Goal: Communication & Community: Share content

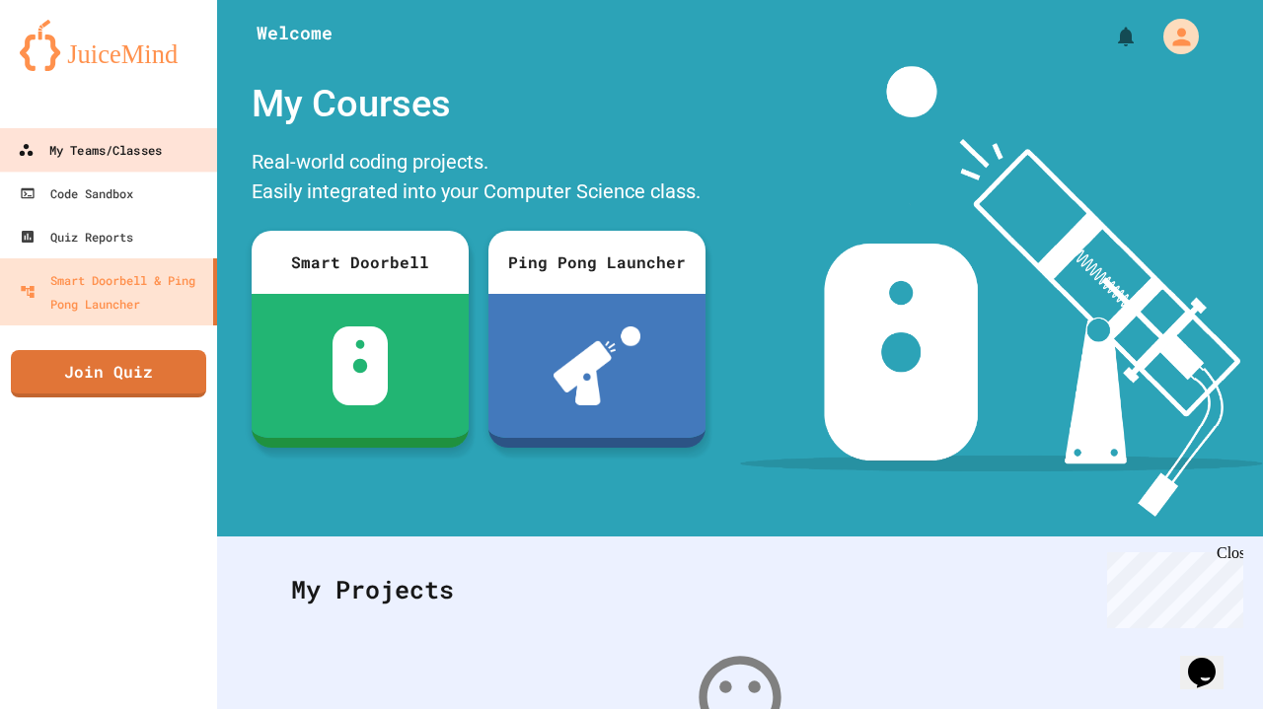
click at [137, 146] on div "My Teams/Classes" at bounding box center [90, 150] width 144 height 24
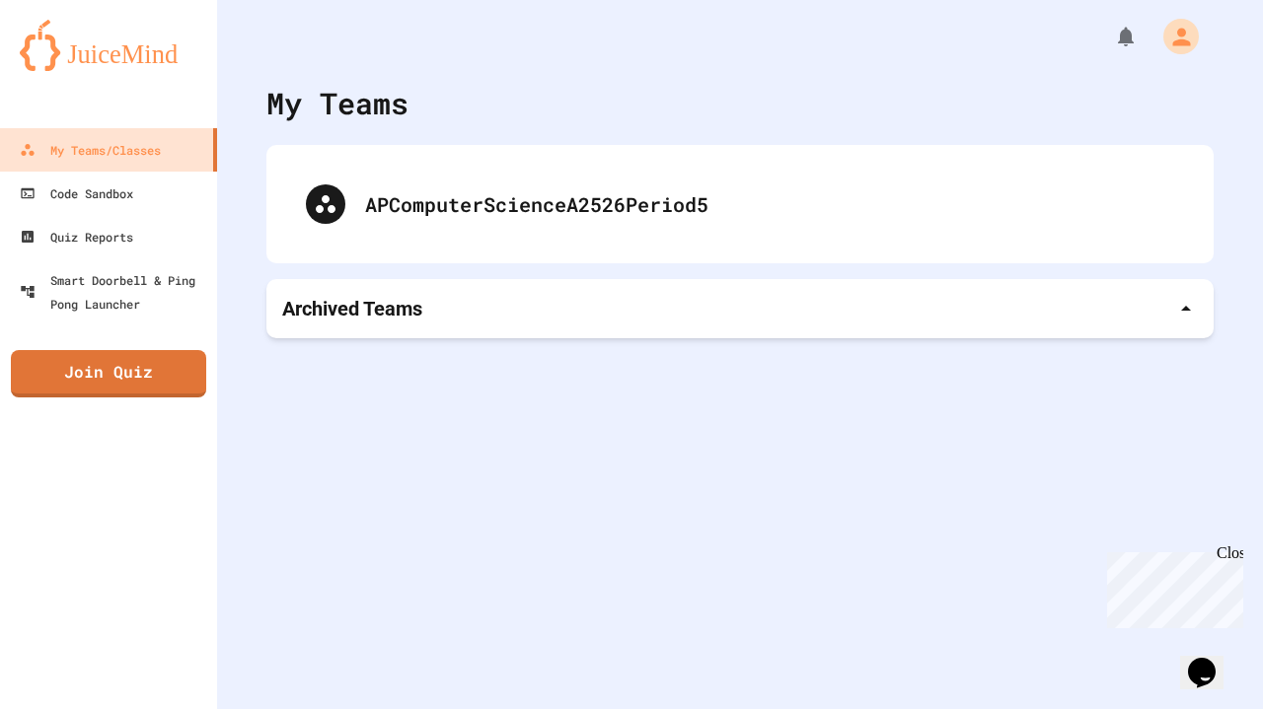
click at [391, 306] on p "Archived Teams" at bounding box center [352, 309] width 140 height 28
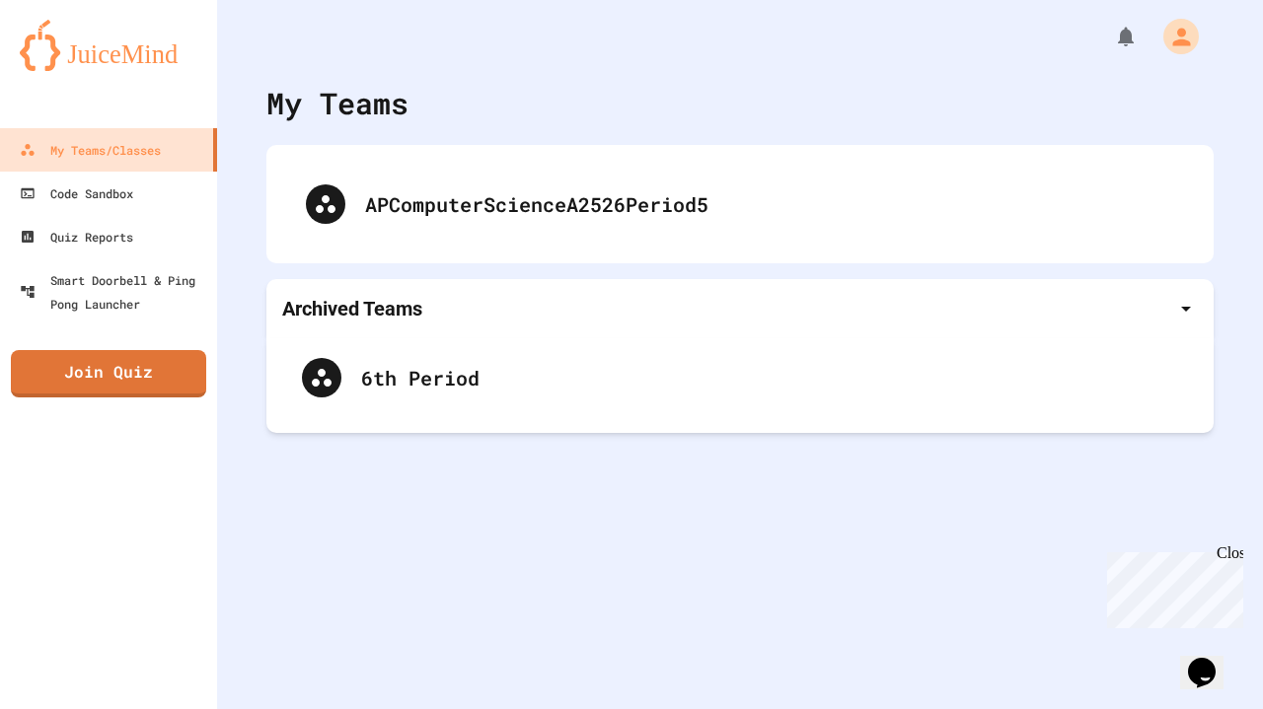
click at [391, 306] on p "Archived Teams" at bounding box center [352, 309] width 140 height 28
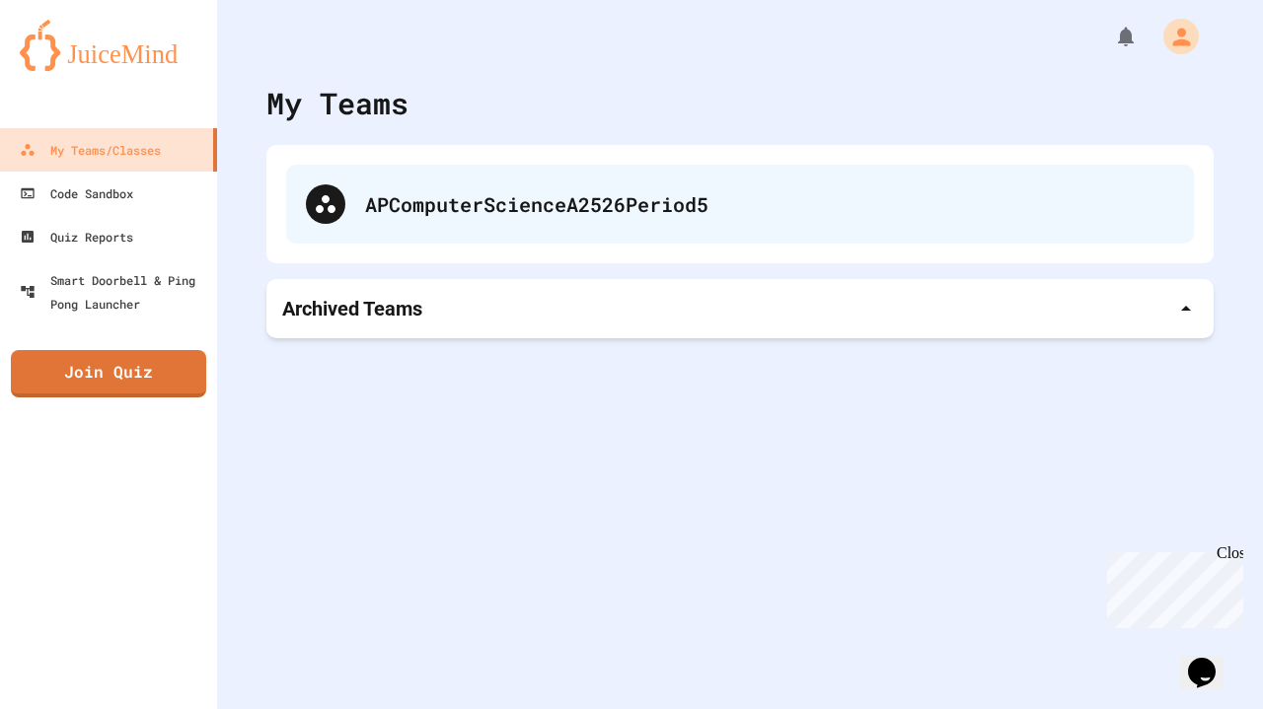
click at [398, 230] on div "APComputerScienceA2526Period5" at bounding box center [740, 204] width 908 height 79
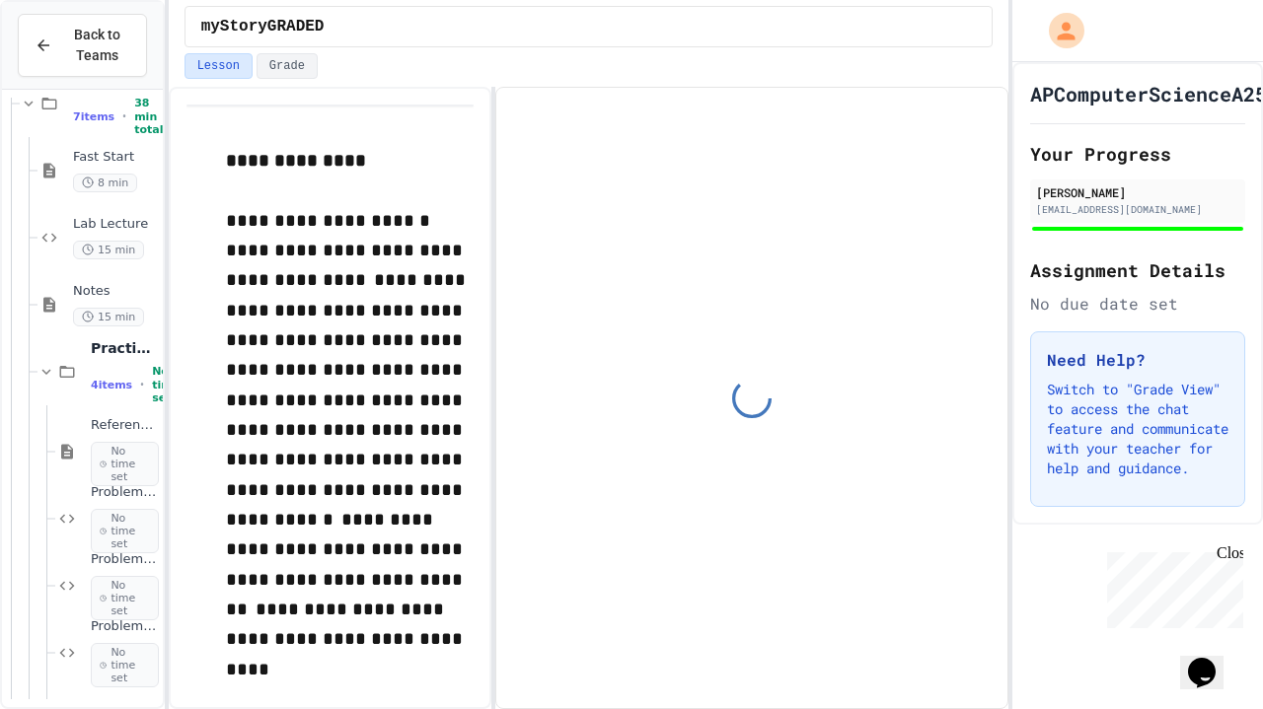
scroll to position [1716, 0]
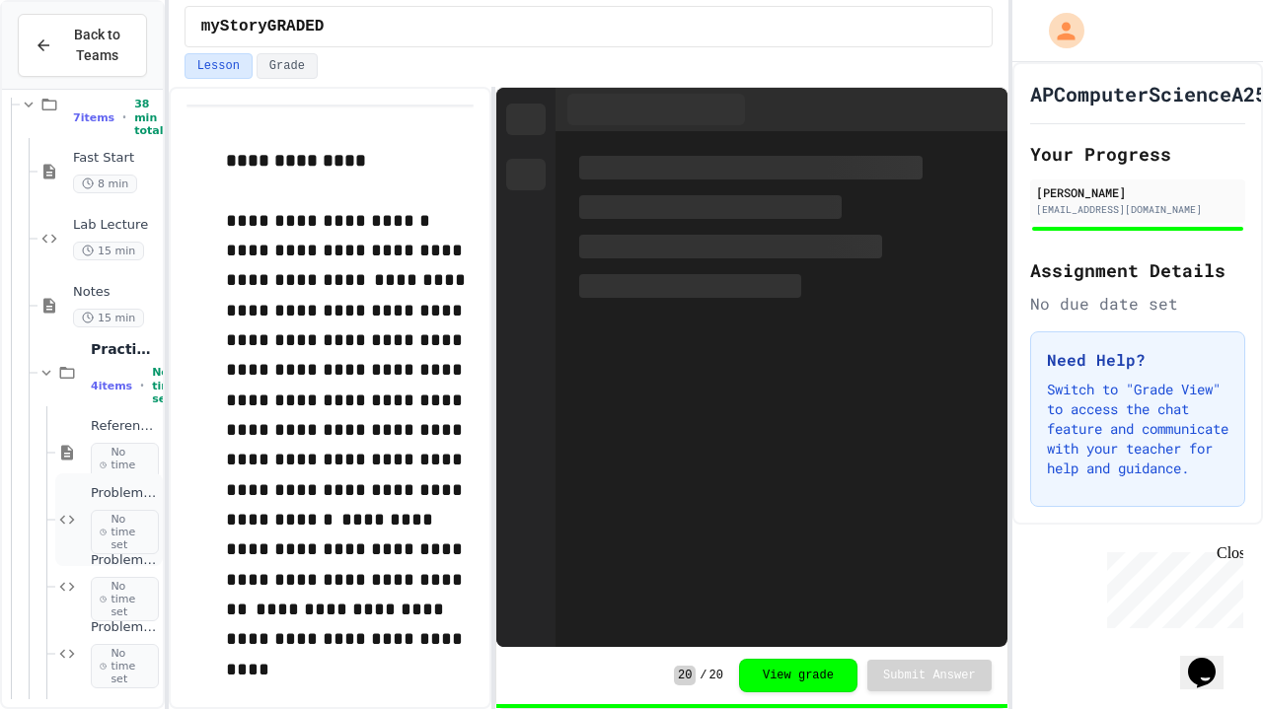
click at [70, 517] on icon at bounding box center [67, 520] width 15 height 9
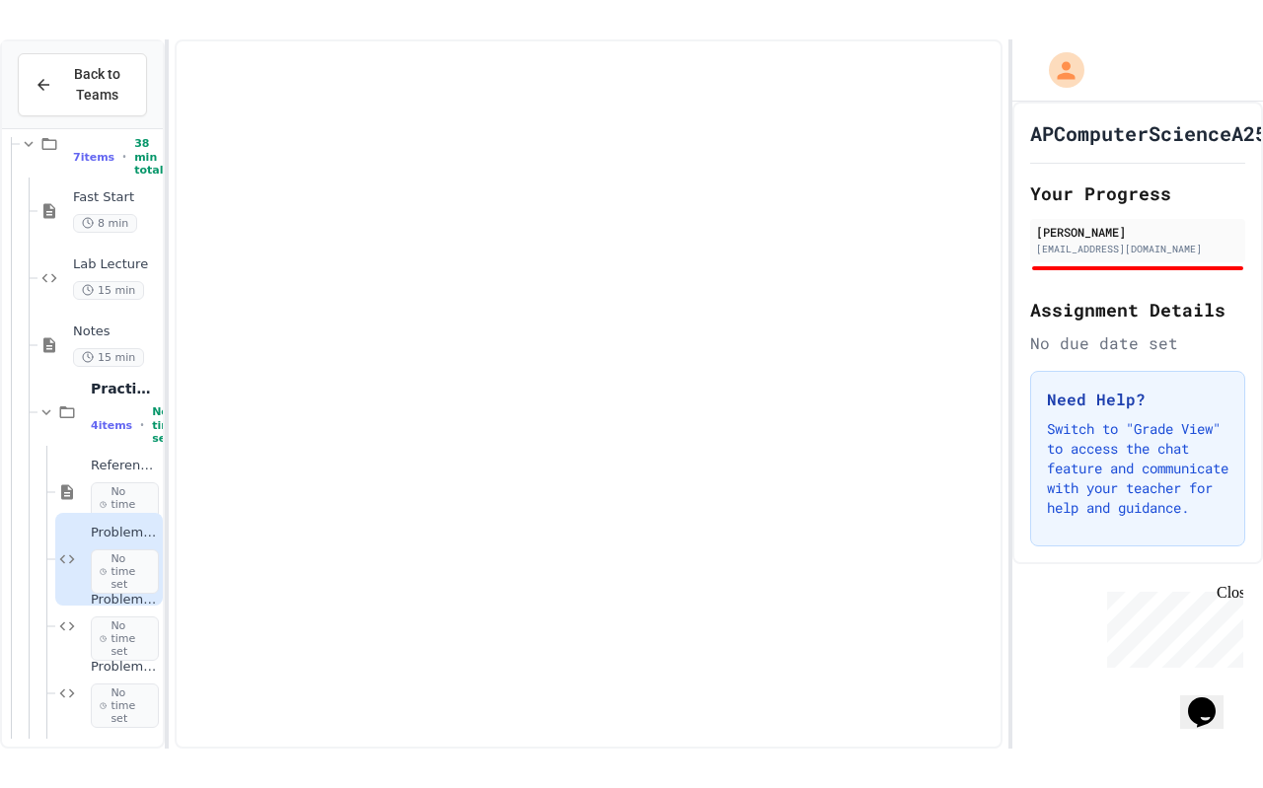
scroll to position [1679, 0]
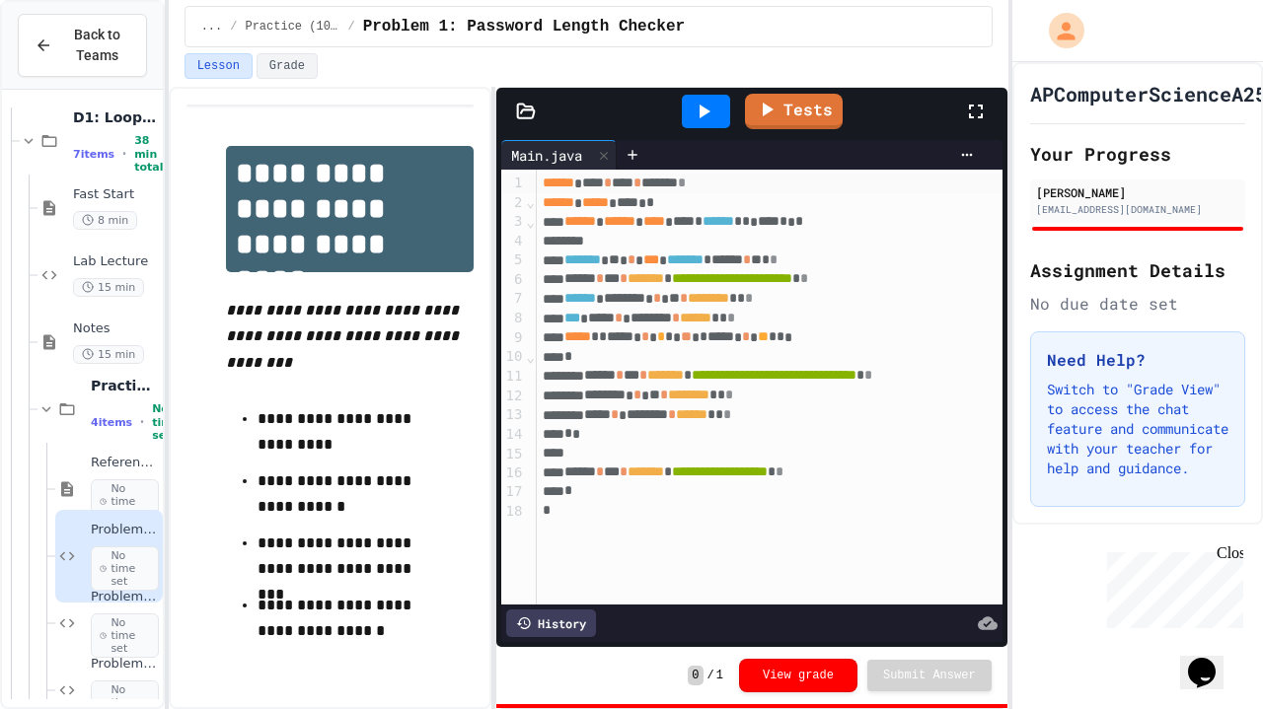
click at [967, 114] on icon at bounding box center [976, 112] width 24 height 24
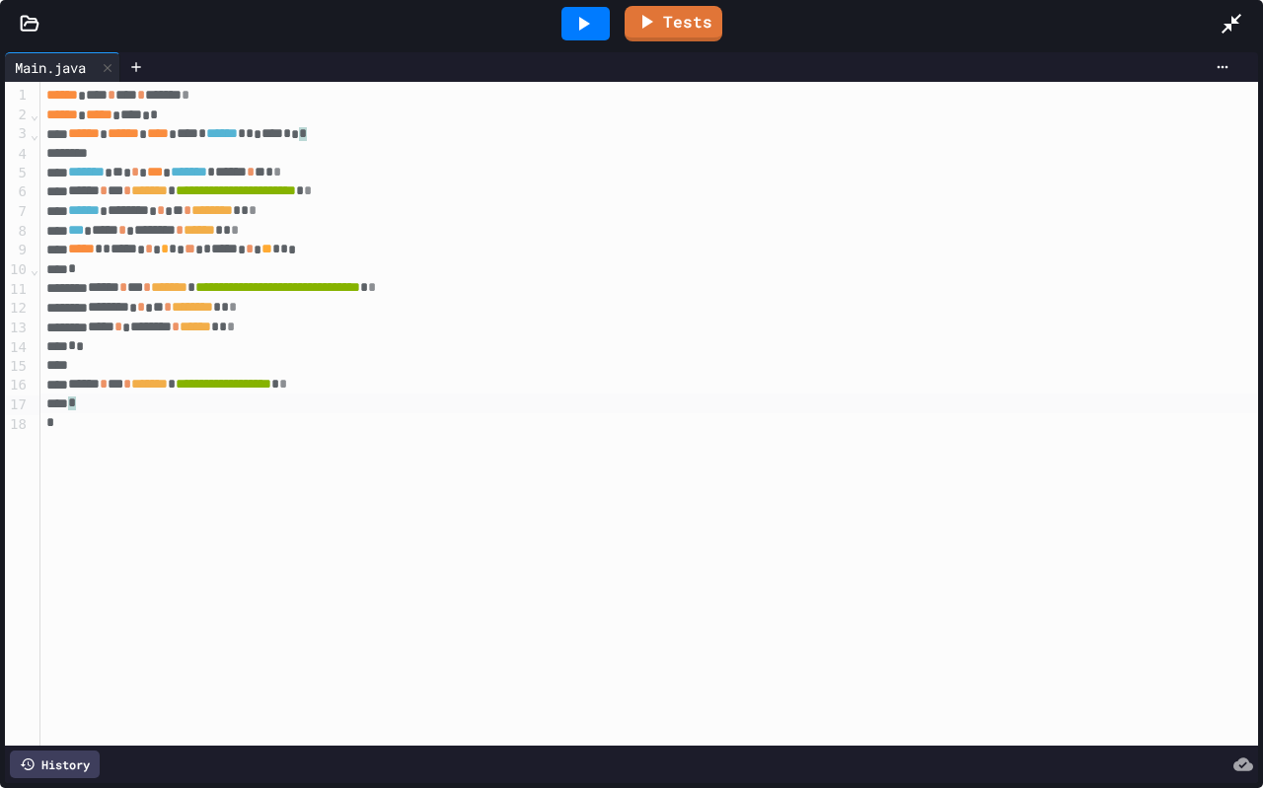
click at [597, 404] on div "*" at bounding box center [649, 404] width 1218 height 20
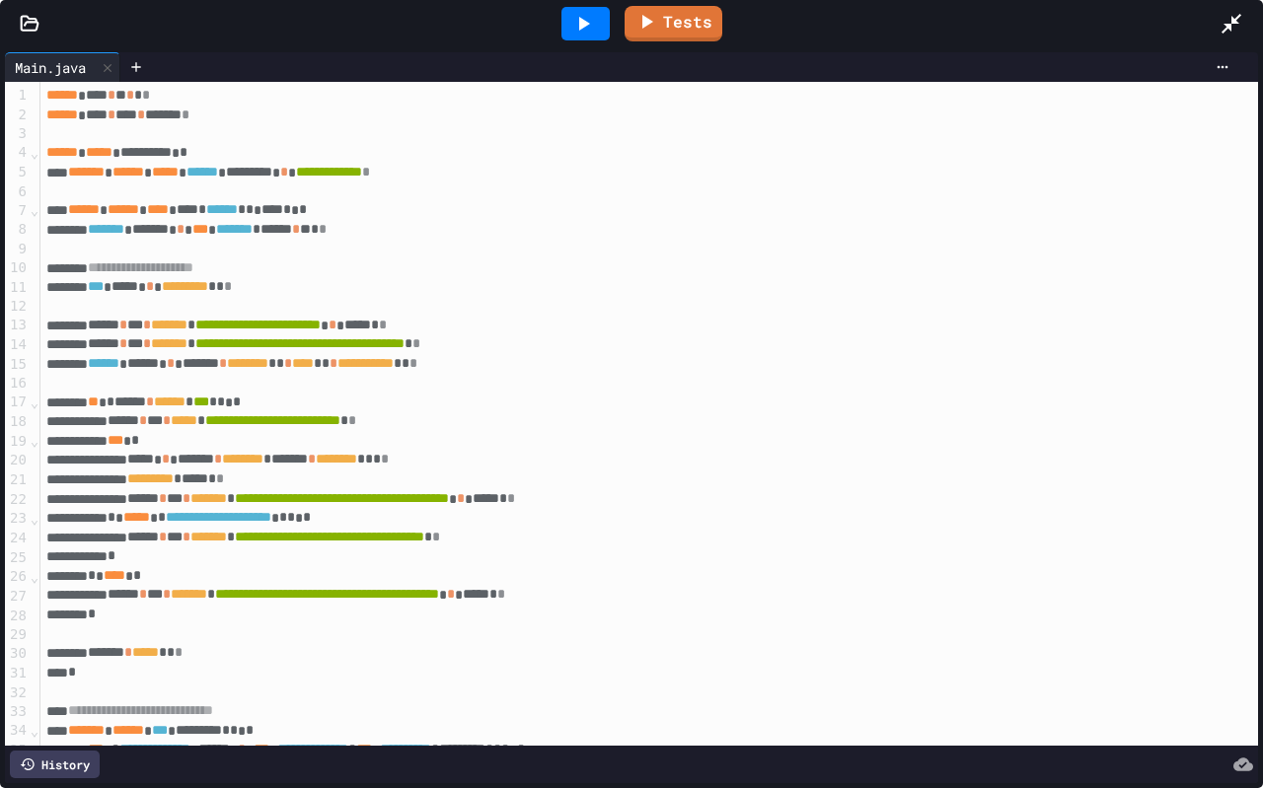
scroll to position [0, 0]
click at [568, 45] on div at bounding box center [586, 23] width 68 height 53
click at [574, 33] on icon at bounding box center [583, 24] width 24 height 24
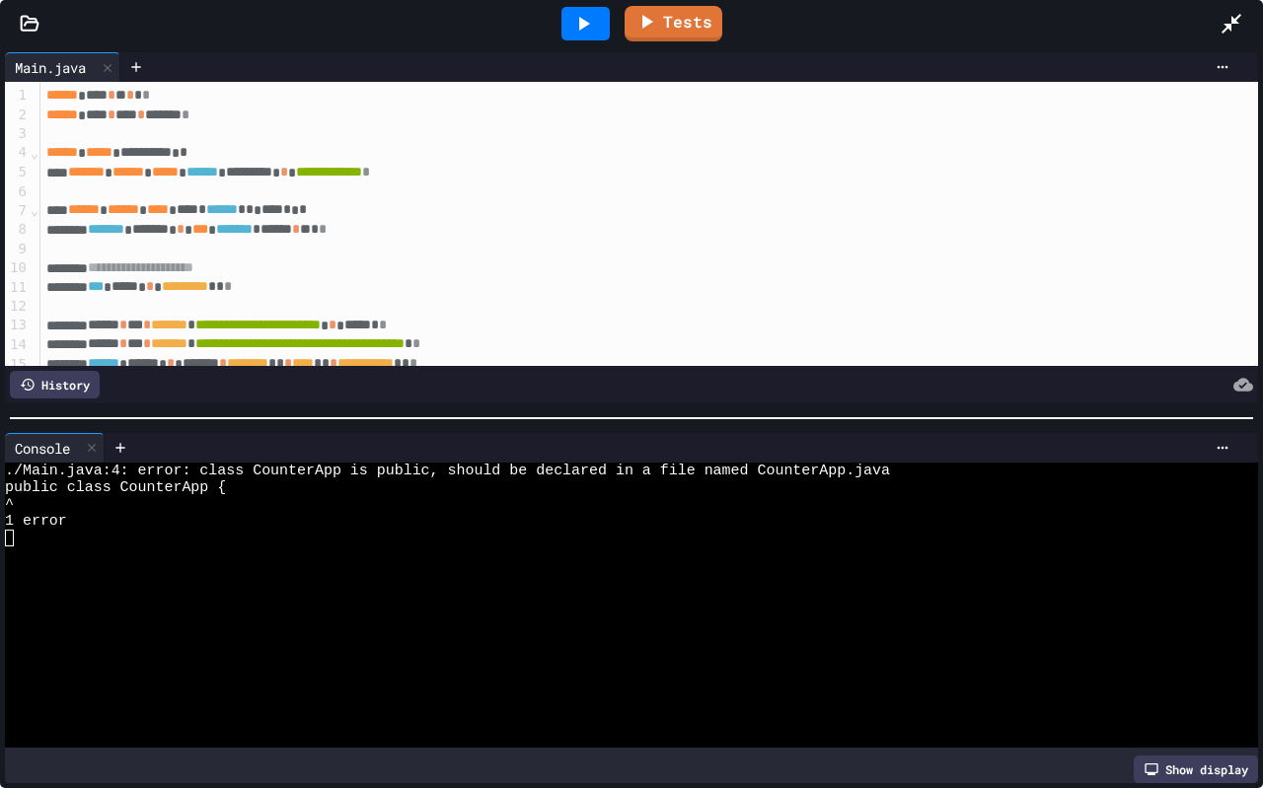
click at [19, 25] on div at bounding box center [29, 24] width 59 height 20
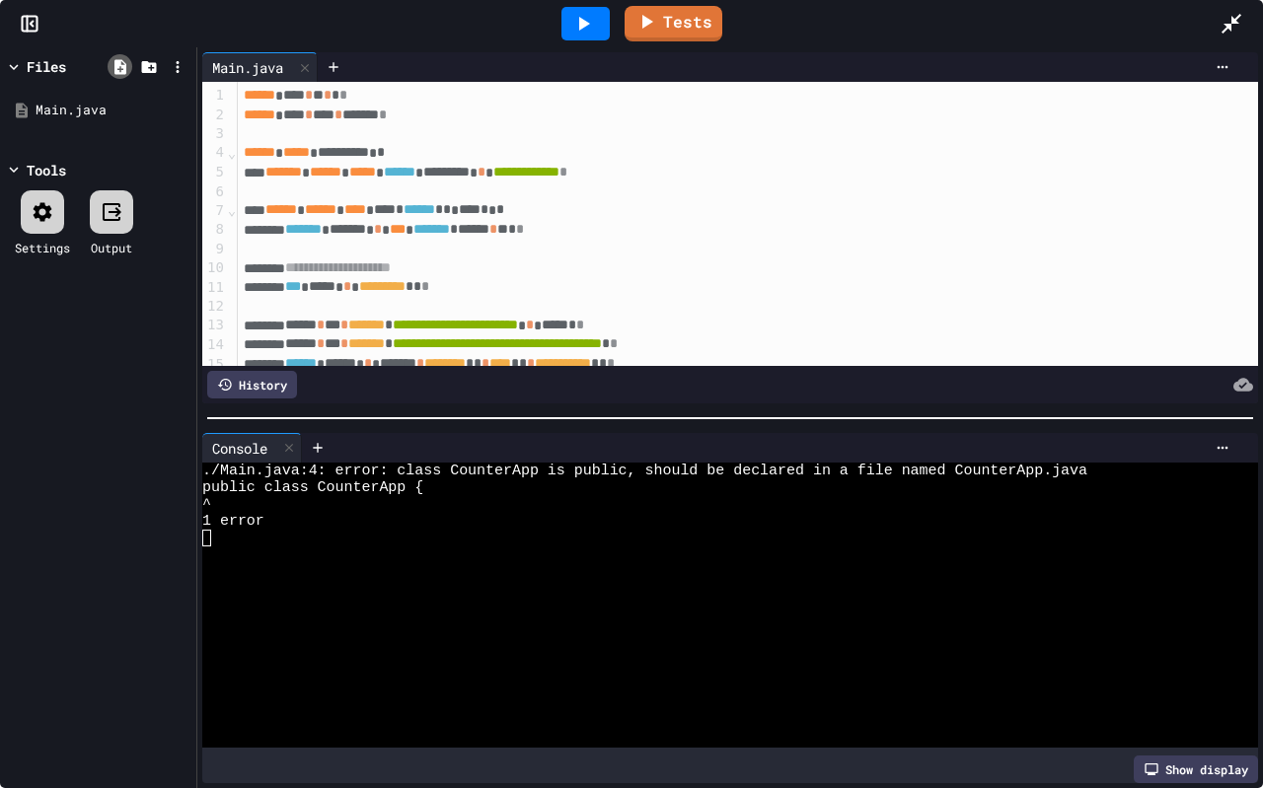
click at [113, 67] on icon at bounding box center [120, 67] width 18 height 18
drag, startPoint x: 967, startPoint y: 464, endPoint x: 259, endPoint y: 481, distance: 708.6
drag, startPoint x: 960, startPoint y: 473, endPoint x: 1087, endPoint y: 471, distance: 127.3
click at [116, 66] on icon at bounding box center [120, 66] width 12 height 15
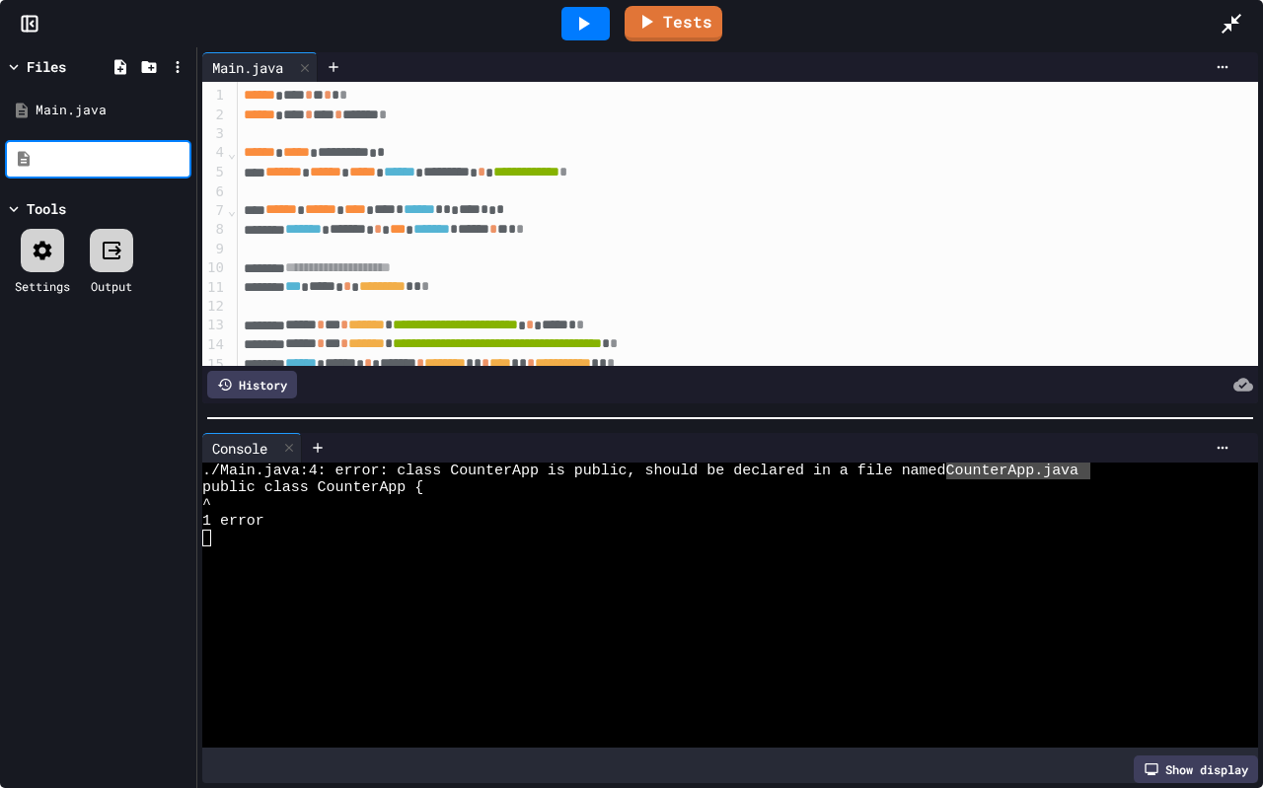
type input "**********"
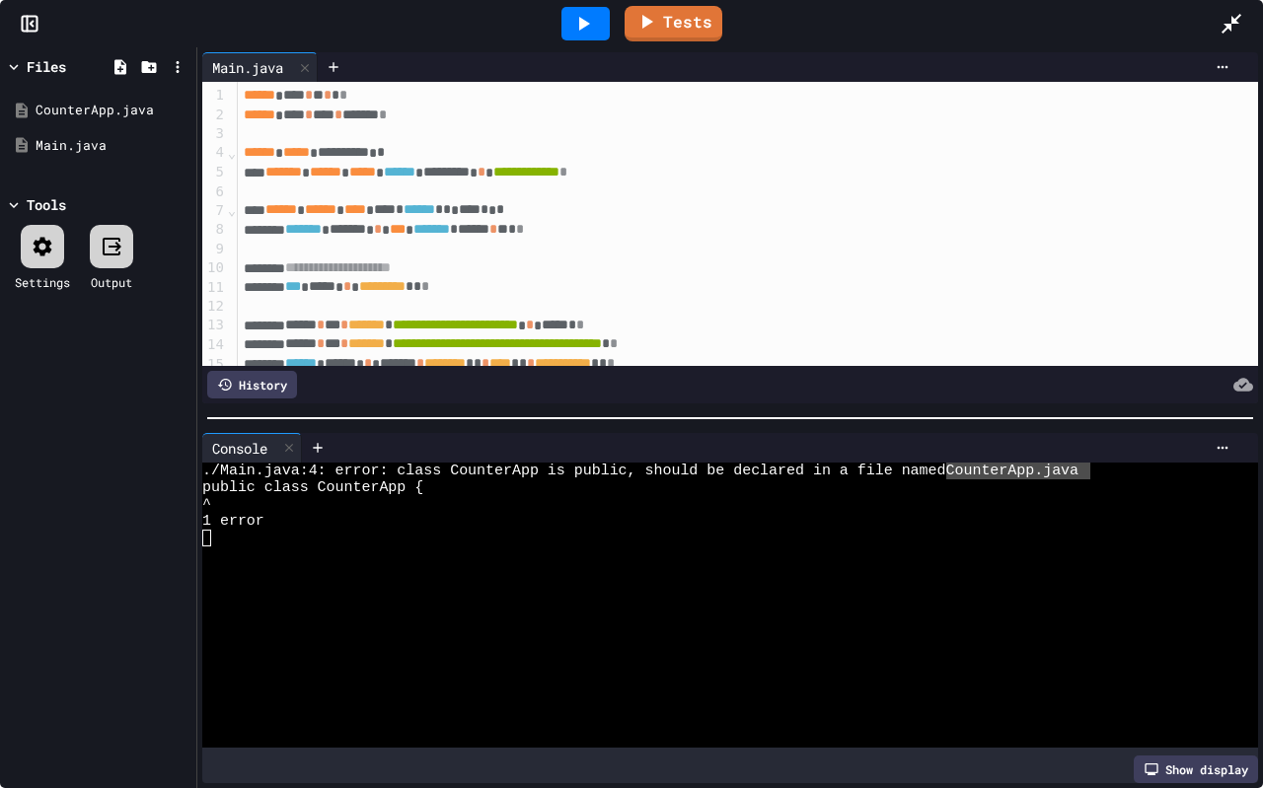
click at [588, 25] on icon at bounding box center [584, 24] width 11 height 14
click at [310, 147] on span "*****" at bounding box center [296, 152] width 27 height 14
click at [366, 230] on span "*******" at bounding box center [348, 229] width 37 height 14
click at [33, 25] on icon at bounding box center [32, 24] width 3 height 5
